Goal: Task Accomplishment & Management: Complete application form

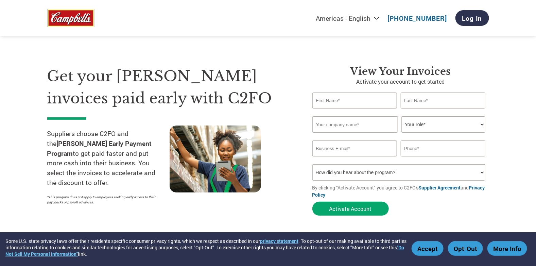
type input "[PERSON_NAME]"
type input "[PERSON_NAME] Construction Inc"
type input "[PERSON_NAME][EMAIL_ADDRESS][DOMAIN_NAME]"
type input "5306334072"
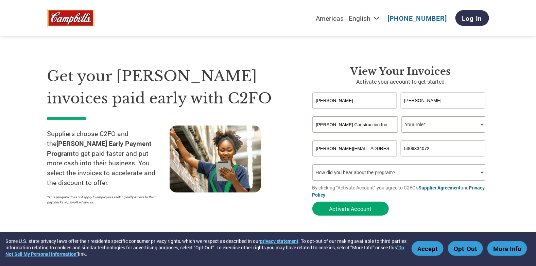
click at [413, 123] on select "Your role* CFO Controller Credit Manager Finance Director Treasurer CEO Preside…" at bounding box center [443, 124] width 84 height 16
select select "BOOKKEEPER"
click at [401, 116] on select "Your role* CFO Controller Credit Manager Finance Director Treasurer CEO Preside…" at bounding box center [443, 124] width 84 height 16
click at [404, 172] on select "How did you hear about the program? Received a letter Email Social Media Online…" at bounding box center [398, 172] width 173 height 16
select select "Received a Letter"
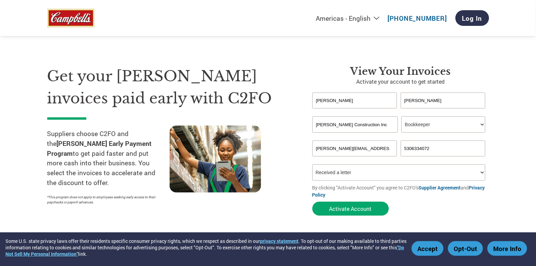
click at [312, 164] on select "How did you hear about the program? Received a letter Email Social Media Online…" at bounding box center [398, 172] width 173 height 16
click at [369, 212] on button "Activate Account" at bounding box center [350, 208] width 76 height 14
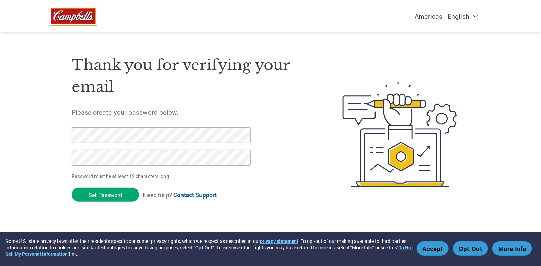
click input "Set Password" at bounding box center [105, 195] width 67 height 14
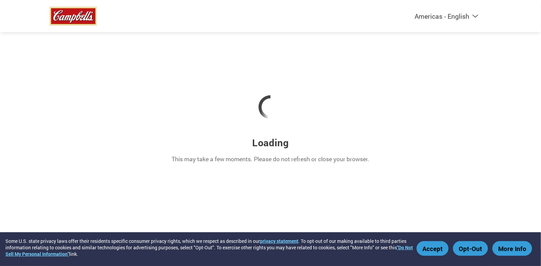
click at [435, 252] on button "Accept" at bounding box center [433, 248] width 32 height 15
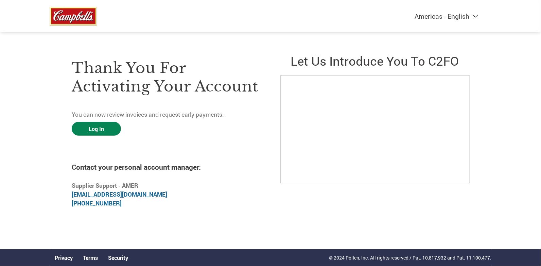
click at [90, 130] on link "Log In" at bounding box center [96, 129] width 49 height 14
